Goal: Task Accomplishment & Management: Manage account settings

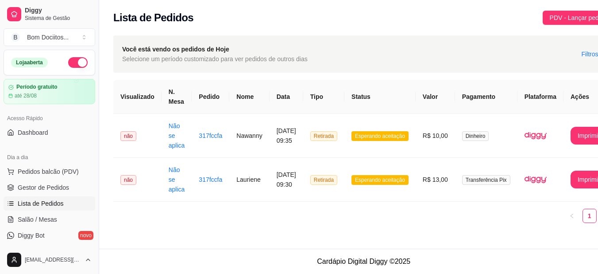
scroll to position [0, 32]
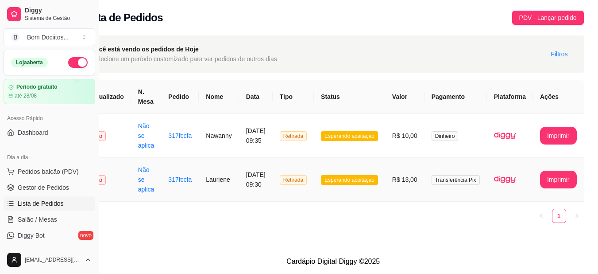
click at [362, 168] on td "Esperando aceitação" at bounding box center [349, 180] width 71 height 44
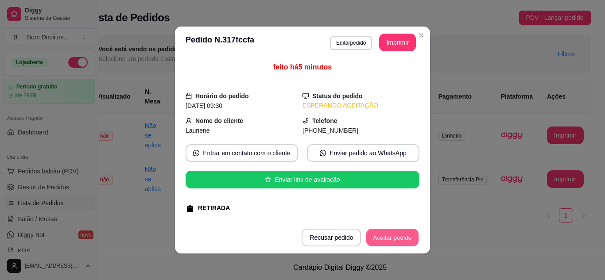
click at [387, 238] on button "Aceitar pedido" at bounding box center [392, 237] width 52 height 17
click at [387, 238] on button "Mover para preparo" at bounding box center [385, 238] width 69 height 18
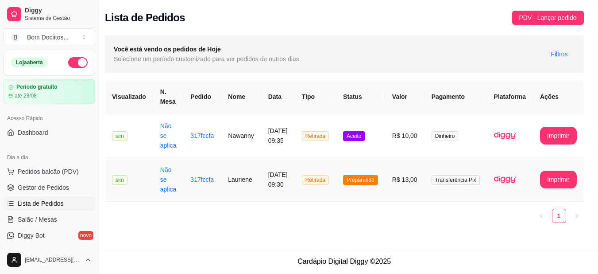
scroll to position [0, 11]
click at [384, 174] on td "Preparando" at bounding box center [360, 180] width 49 height 44
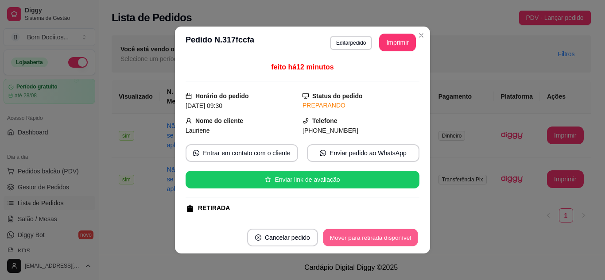
click at [377, 238] on button "Mover para retirada disponível" at bounding box center [370, 237] width 95 height 17
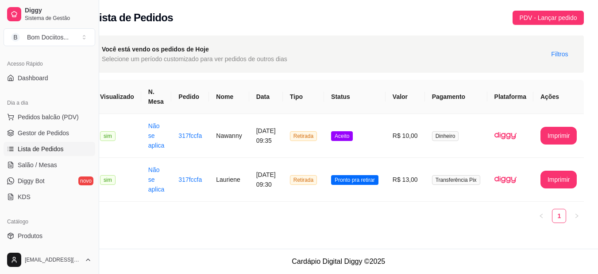
scroll to position [61, 0]
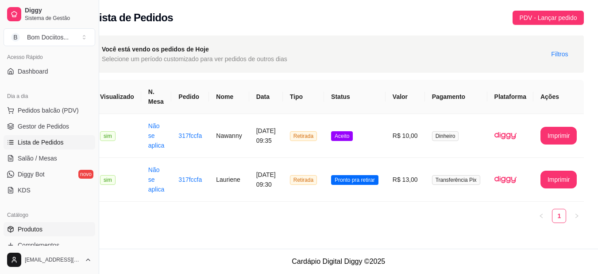
click at [51, 233] on link "Produtos" at bounding box center [50, 229] width 92 height 14
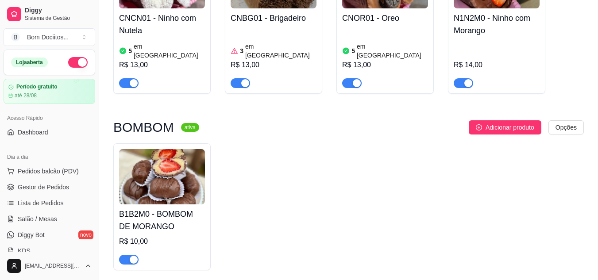
scroll to position [168, 0]
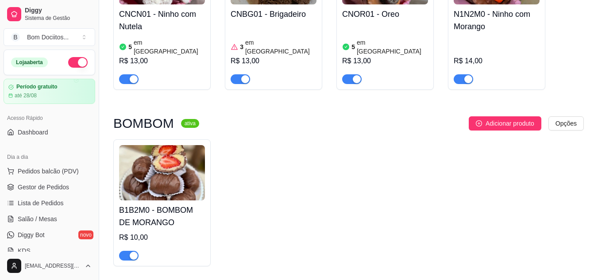
click at [159, 163] on img at bounding box center [162, 172] width 86 height 55
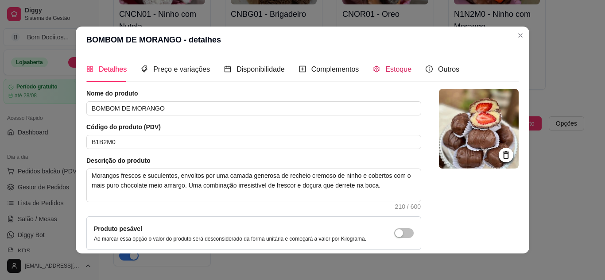
click at [388, 71] on span "Estoque" at bounding box center [398, 70] width 26 height 8
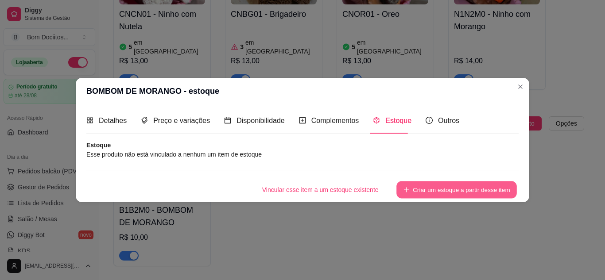
click at [429, 191] on button "Criar um estoque a partir desse item" at bounding box center [456, 189] width 120 height 17
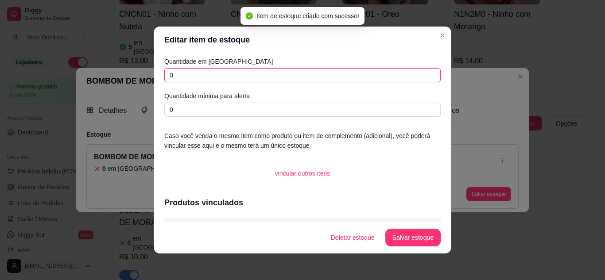
click at [269, 76] on input "0" at bounding box center [302, 75] width 276 height 14
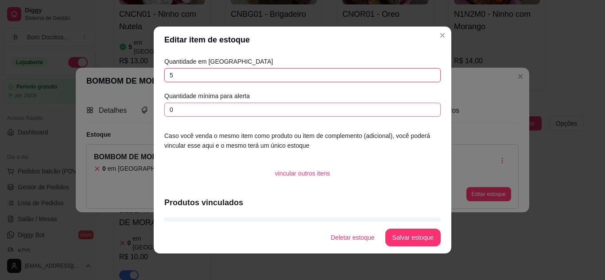
type input "5"
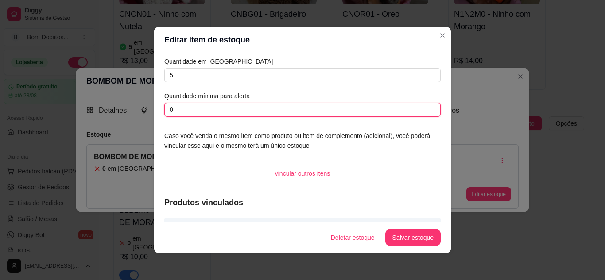
click at [289, 111] on input "0" at bounding box center [302, 110] width 276 height 14
type input "2"
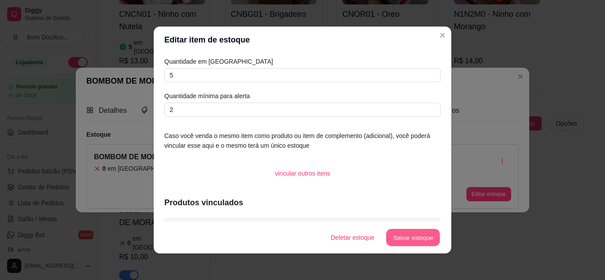
click at [401, 239] on button "Salvar estoque" at bounding box center [413, 237] width 54 height 17
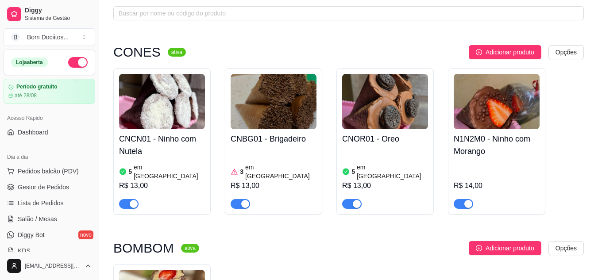
scroll to position [54, 0]
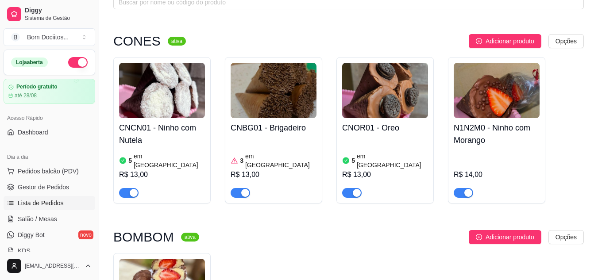
click at [64, 202] on link "Lista de Pedidos" at bounding box center [50, 203] width 92 height 14
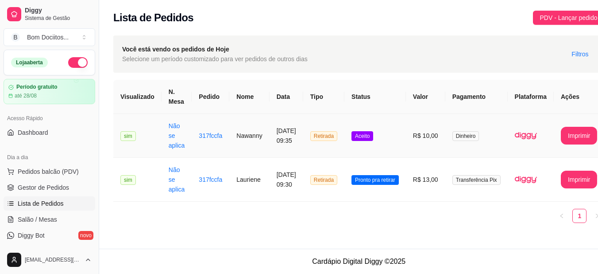
click at [386, 128] on td "Aceito" at bounding box center [376, 136] width 62 height 44
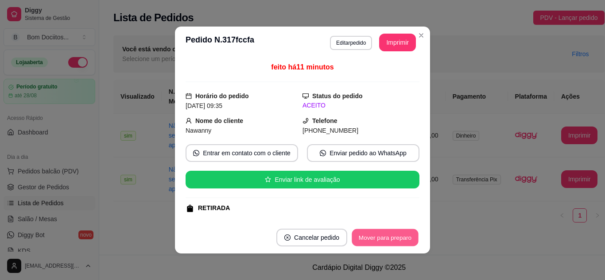
click at [396, 240] on button "Mover para preparo" at bounding box center [385, 237] width 66 height 17
